Goal: Task Accomplishment & Management: Use online tool/utility

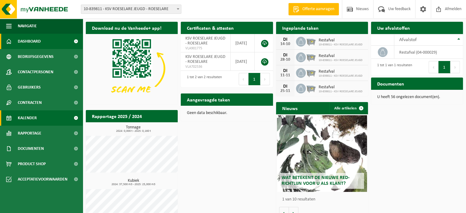
click at [28, 116] on span "Kalender" at bounding box center [27, 117] width 19 height 15
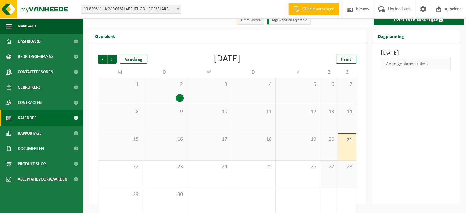
scroll to position [14, 0]
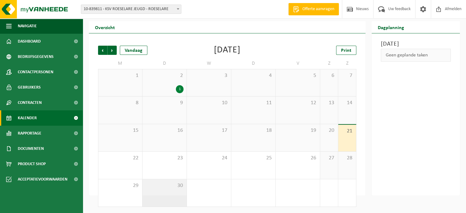
click at [178, 185] on span "30" at bounding box center [164, 185] width 38 height 7
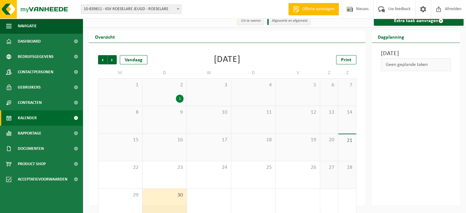
scroll to position [0, 0]
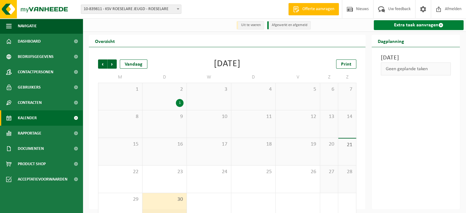
click at [418, 27] on link "Extra taak aanvragen" at bounding box center [419, 25] width 90 height 10
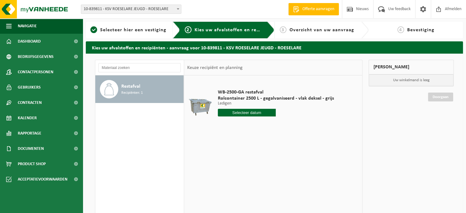
click at [249, 111] on input "text" at bounding box center [247, 113] width 58 height 8
click at [235, 185] on div "30" at bounding box center [234, 187] width 11 height 10
type input "Van 2025-09-30"
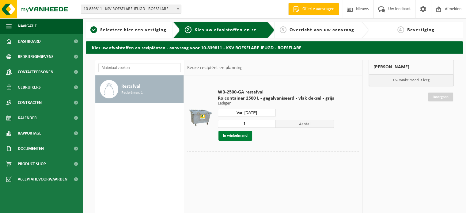
click at [242, 136] on button "In winkelmand" at bounding box center [235, 136] width 34 height 10
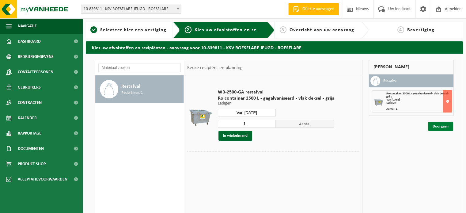
click at [444, 126] on link "Doorgaan" at bounding box center [440, 126] width 25 height 9
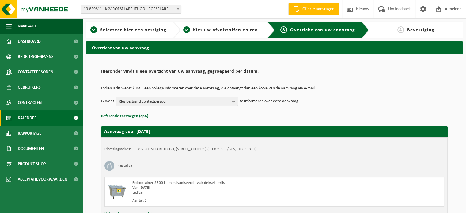
click at [26, 116] on span "Kalender" at bounding box center [27, 117] width 19 height 15
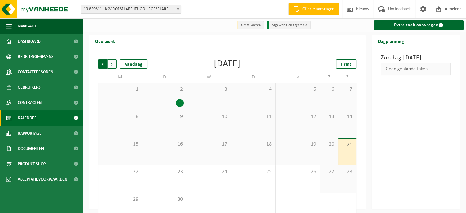
click at [114, 64] on span "Volgende" at bounding box center [111, 63] width 9 height 9
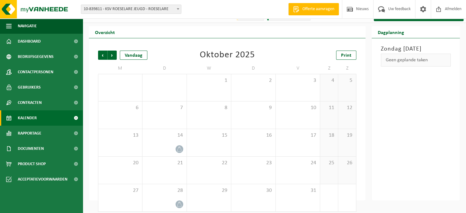
scroll to position [14, 0]
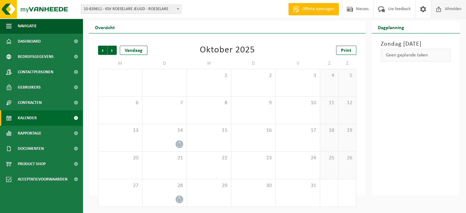
click at [453, 8] on span "Afmelden" at bounding box center [453, 9] width 20 height 18
